Goal: Information Seeking & Learning: Learn about a topic

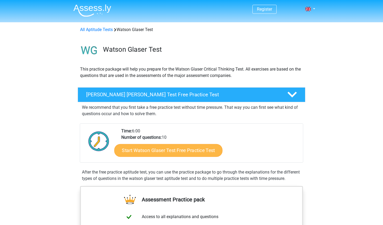
click at [145, 148] on link "Start Watson Glaser Test Free Practice Test" at bounding box center [168, 150] width 108 height 13
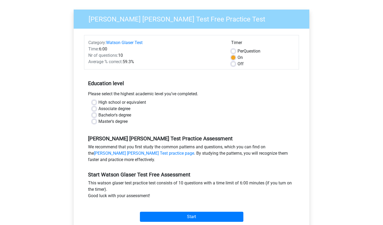
scroll to position [36, 0]
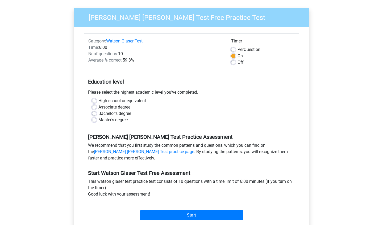
click at [98, 102] on label "High school or equivalent" at bounding box center [122, 101] width 48 height 6
click at [94, 102] on input "High school or equivalent" at bounding box center [94, 100] width 4 height 5
radio input "true"
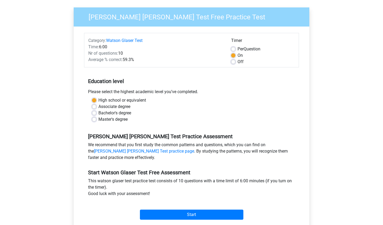
scroll to position [51, 0]
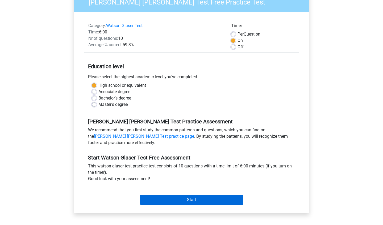
click at [158, 200] on input "Start" at bounding box center [191, 200] width 103 height 10
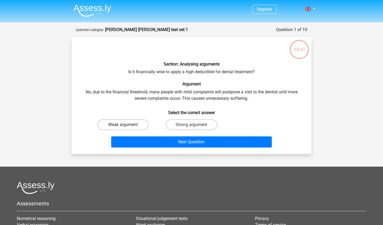
click at [130, 127] on label "Weak argument" at bounding box center [122, 125] width 51 height 11
click at [127, 127] on input "Weak argument" at bounding box center [124, 126] width 3 height 3
radio input "true"
click at [180, 126] on label "Strong argument" at bounding box center [191, 125] width 51 height 11
click at [191, 126] on input "Strong argument" at bounding box center [192, 126] width 3 height 3
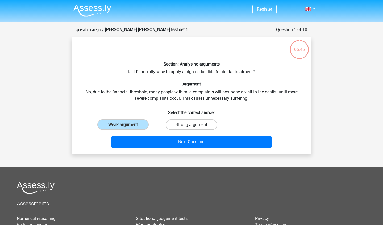
radio input "true"
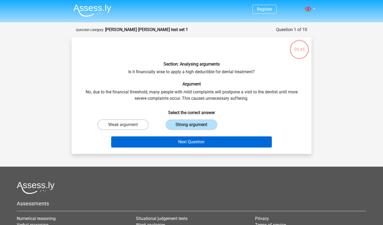
click at [182, 142] on button "Next Question" at bounding box center [191, 142] width 161 height 11
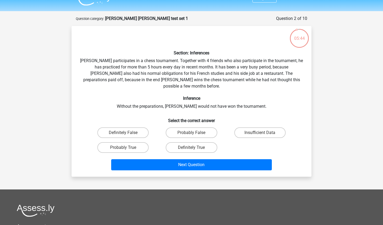
scroll to position [11, 0]
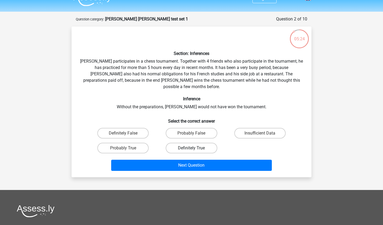
click at [176, 143] on label "Definitely True" at bounding box center [191, 148] width 51 height 11
click at [191, 148] on input "Definitely True" at bounding box center [192, 149] width 3 height 3
radio input "true"
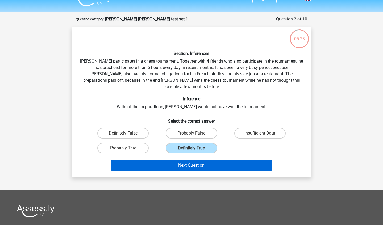
click at [181, 160] on button "Next Question" at bounding box center [191, 165] width 161 height 11
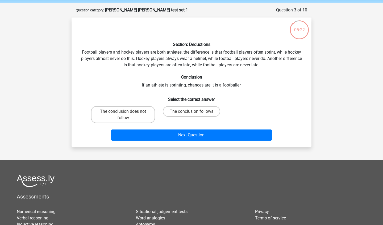
scroll to position [13, 0]
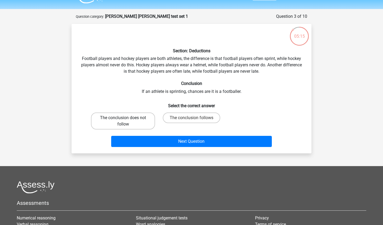
click at [148, 120] on label "The conclusion does not follow" at bounding box center [123, 121] width 64 height 17
click at [127, 120] on input "The conclusion does not follow" at bounding box center [124, 119] width 3 height 3
radio input "true"
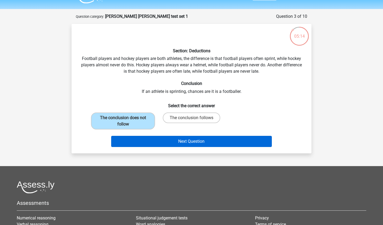
click at [151, 141] on button "Next Question" at bounding box center [191, 141] width 161 height 11
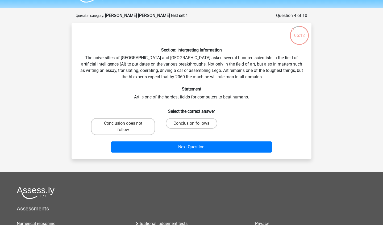
scroll to position [14, 0]
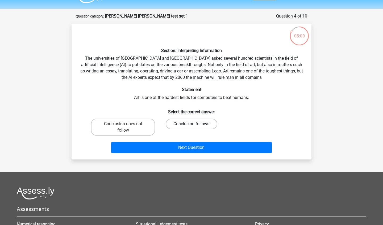
click at [173, 124] on label "Conclusion follows" at bounding box center [191, 124] width 51 height 11
click at [191, 124] on input "Conclusion follows" at bounding box center [192, 125] width 3 height 3
radio input "true"
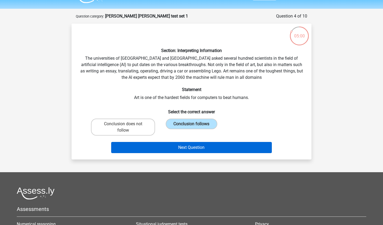
click at [172, 146] on button "Next Question" at bounding box center [191, 147] width 161 height 11
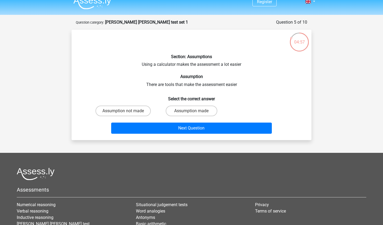
scroll to position [7, 0]
click at [175, 112] on label "Assumption made" at bounding box center [191, 111] width 51 height 11
click at [191, 112] on input "Assumption made" at bounding box center [192, 112] width 3 height 3
radio input "true"
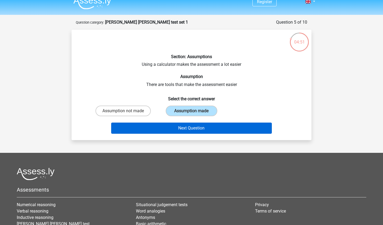
click at [177, 128] on button "Next Question" at bounding box center [191, 128] width 161 height 11
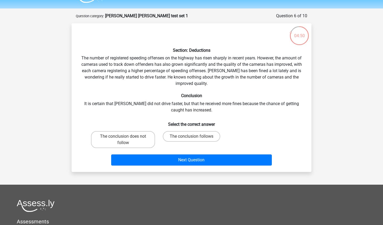
scroll to position [12, 0]
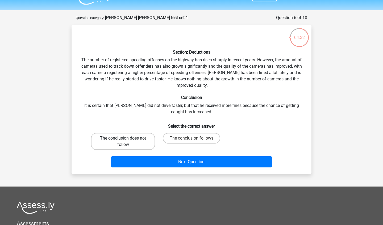
click at [139, 143] on label "The conclusion does not follow" at bounding box center [123, 141] width 64 height 17
click at [127, 142] on input "The conclusion does not follow" at bounding box center [124, 140] width 3 height 3
radio input "true"
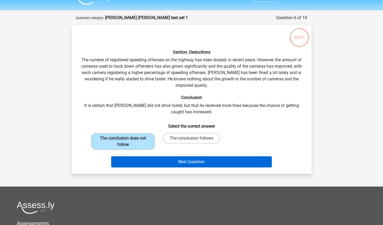
click at [144, 160] on button "Next Question" at bounding box center [191, 162] width 161 height 11
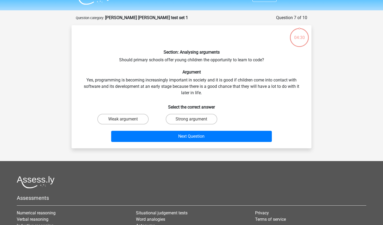
scroll to position [27, 0]
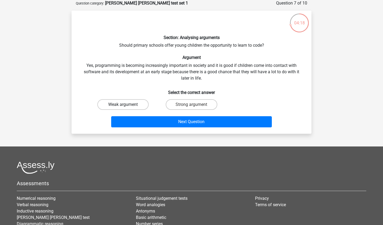
click at [135, 105] on label "Weak argument" at bounding box center [122, 104] width 51 height 11
click at [127, 105] on input "Weak argument" at bounding box center [124, 106] width 3 height 3
radio input "true"
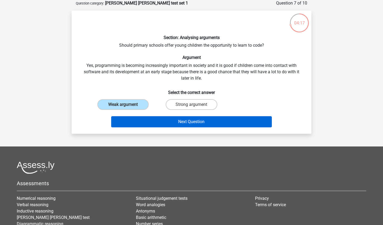
click at [141, 120] on button "Next Question" at bounding box center [191, 121] width 161 height 11
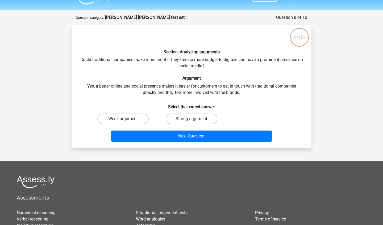
scroll to position [10, 0]
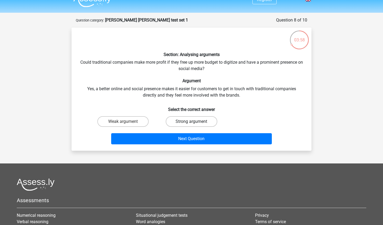
click at [178, 122] on label "Strong argument" at bounding box center [191, 121] width 51 height 11
click at [191, 122] on input "Strong argument" at bounding box center [192, 123] width 3 height 3
radio input "true"
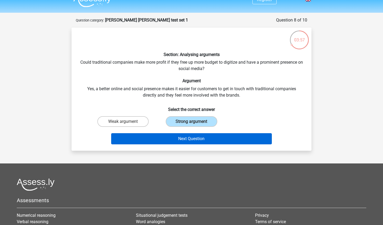
click at [179, 138] on button "Next Question" at bounding box center [191, 138] width 161 height 11
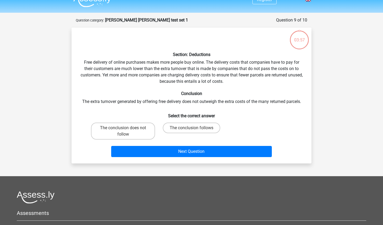
scroll to position [27, 0]
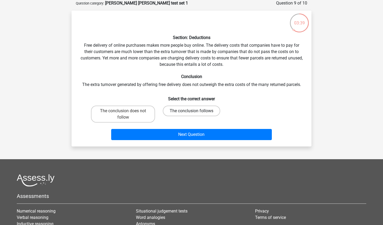
click at [195, 110] on label "The conclusion follows" at bounding box center [191, 111] width 57 height 11
click at [195, 111] on input "The conclusion follows" at bounding box center [192, 112] width 3 height 3
radio input "true"
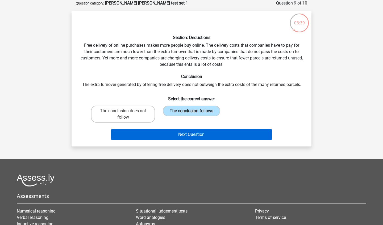
click at [195, 136] on button "Next Question" at bounding box center [191, 134] width 161 height 11
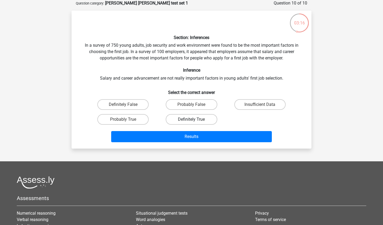
click at [173, 123] on label "Definitely True" at bounding box center [191, 119] width 51 height 11
click at [191, 123] on input "Definitely True" at bounding box center [192, 121] width 3 height 3
radio input "true"
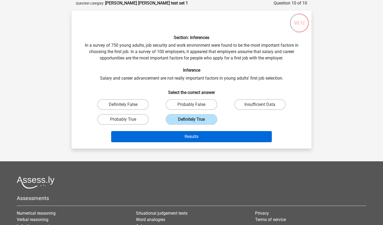
click at [169, 137] on button "Results" at bounding box center [191, 136] width 161 height 11
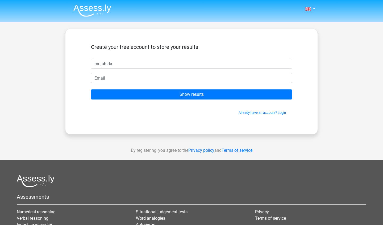
type input "mujahida"
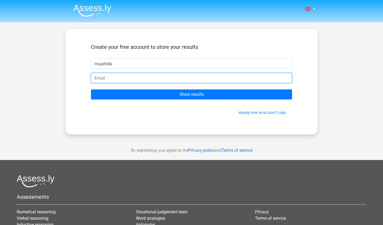
click at [193, 81] on input "email" at bounding box center [191, 78] width 201 height 10
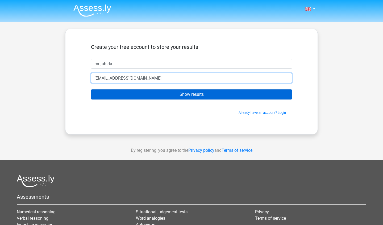
type input "mujahidawaseem@gmail.com"
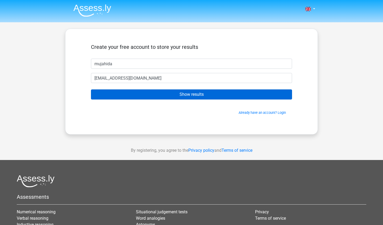
click at [215, 95] on input "Show results" at bounding box center [191, 95] width 201 height 10
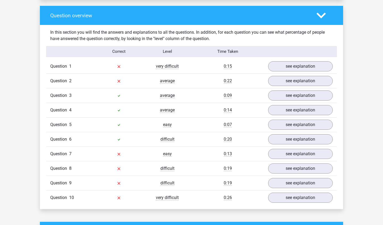
scroll to position [389, 0]
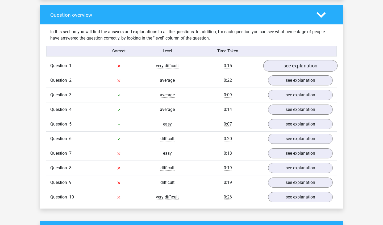
click at [314, 64] on link "see explanation" at bounding box center [300, 66] width 74 height 12
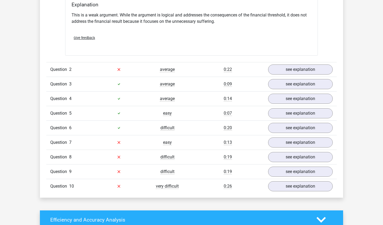
scroll to position [548, 0]
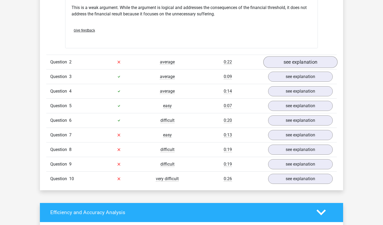
click at [282, 62] on link "see explanation" at bounding box center [300, 62] width 74 height 12
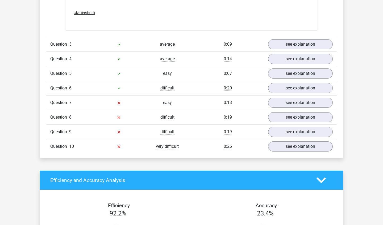
scroll to position [759, 0]
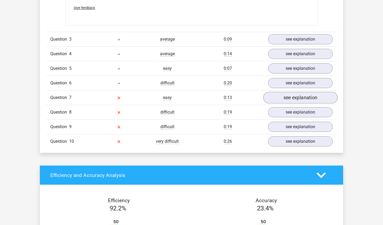
click at [277, 97] on link "see explanation" at bounding box center [300, 98] width 74 height 12
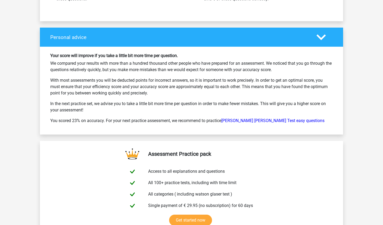
scroll to position [1354, 0]
